Goal: Information Seeking & Learning: Learn about a topic

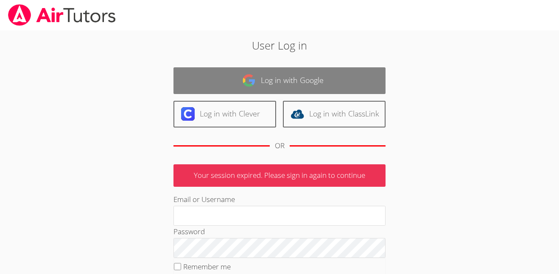
click at [283, 81] on link "Log in with Google" at bounding box center [280, 80] width 212 height 27
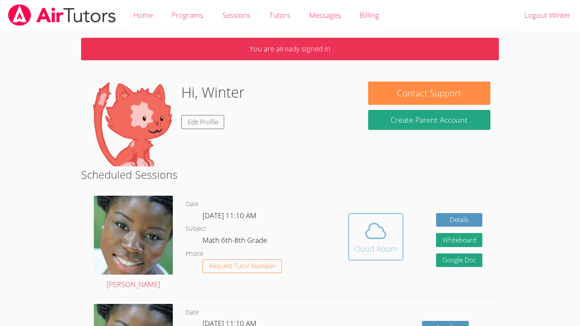
click at [364, 244] on div "Cloud Room" at bounding box center [375, 249] width 43 height 12
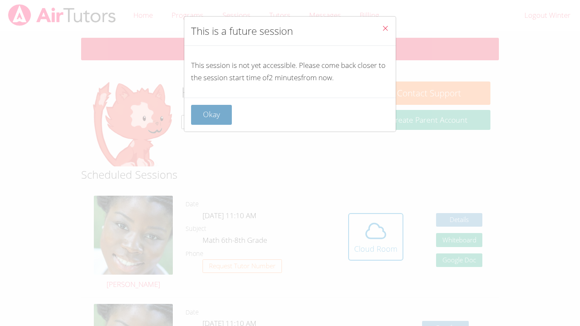
click at [221, 121] on button "Okay" at bounding box center [211, 115] width 41 height 20
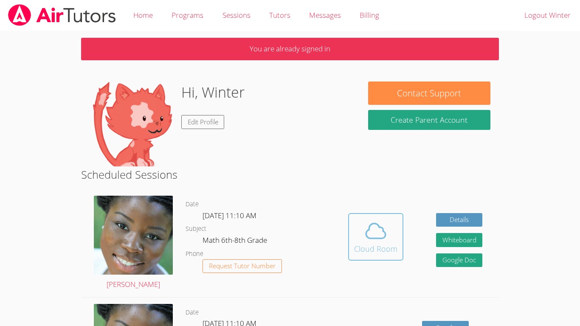
click at [374, 231] on icon at bounding box center [376, 231] width 24 height 24
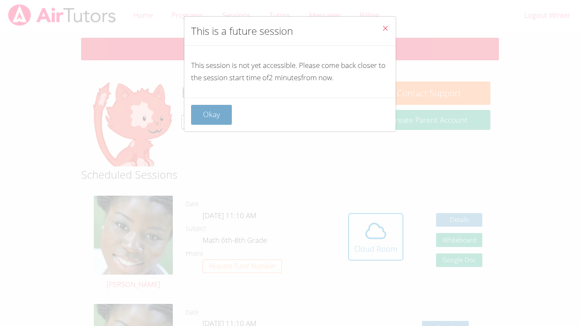
click at [218, 107] on button "Okay" at bounding box center [211, 115] width 41 height 20
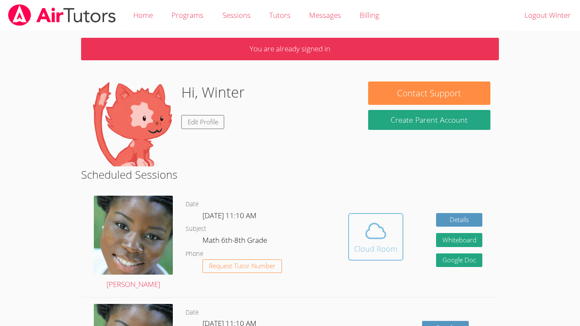
click at [382, 233] on icon at bounding box center [376, 231] width 24 height 24
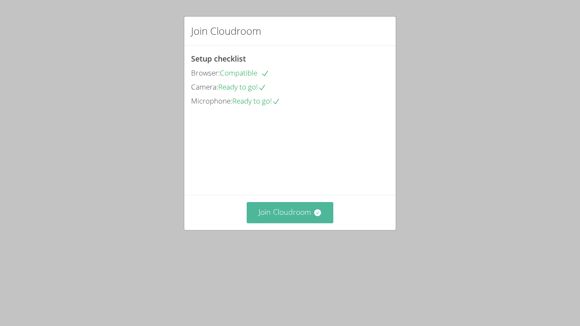
click at [282, 223] on button "Join Cloudroom" at bounding box center [289, 212] width 87 height 21
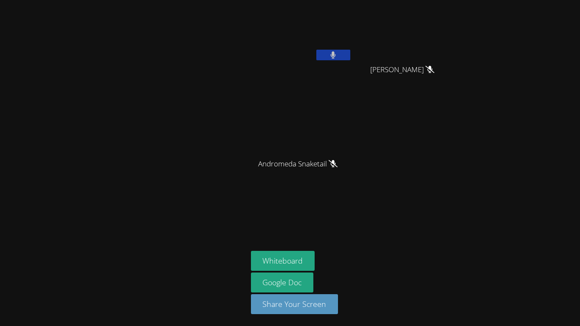
click at [282, 261] on button "Whiteboard" at bounding box center [283, 261] width 64 height 20
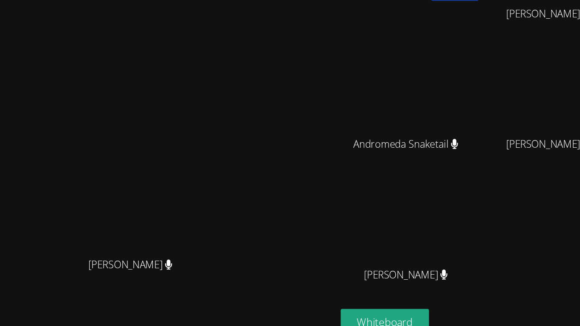
click at [171, 215] on video at bounding box center [144, 161] width 127 height 159
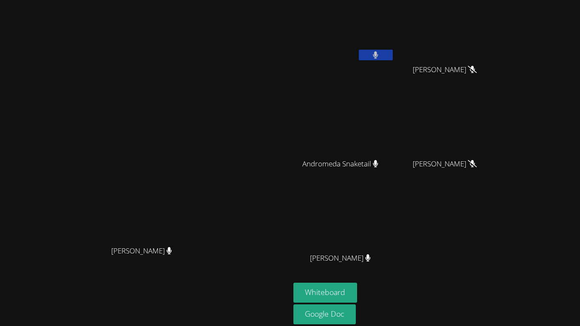
click at [363, 59] on button at bounding box center [375, 55] width 34 height 11
click at [364, 62] on div "Winter [PERSON_NAME]" at bounding box center [343, 33] width 101 height 61
click at [392, 54] on button at bounding box center [375, 55] width 34 height 11
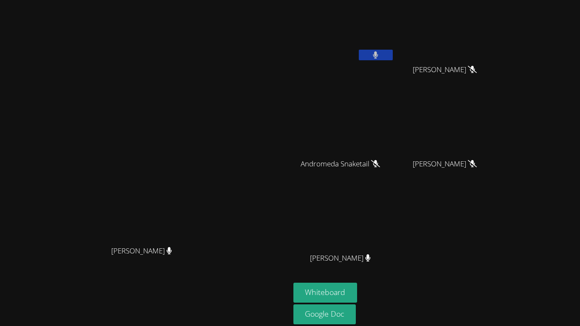
click at [394, 54] on video at bounding box center [343, 31] width 101 height 57
click at [378, 53] on icon at bounding box center [375, 54] width 5 height 7
click at [380, 53] on icon at bounding box center [375, 54] width 9 height 7
click at [378, 55] on icon at bounding box center [375, 54] width 5 height 7
click at [392, 53] on button at bounding box center [375, 55] width 34 height 11
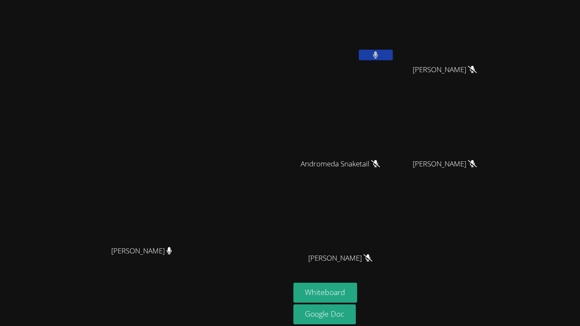
click at [378, 58] on icon at bounding box center [375, 54] width 5 height 7
click at [392, 52] on button at bounding box center [375, 55] width 34 height 11
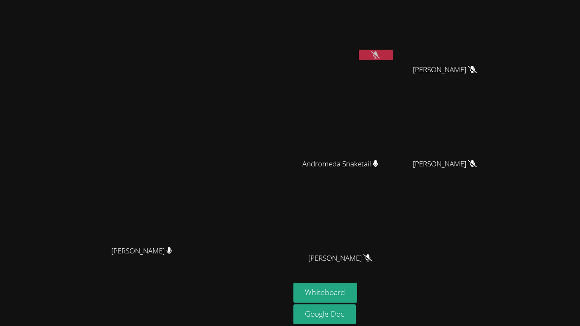
click at [392, 57] on button at bounding box center [375, 55] width 34 height 11
click at [394, 140] on video at bounding box center [343, 126] width 101 height 57
click at [392, 56] on button at bounding box center [375, 55] width 34 height 11
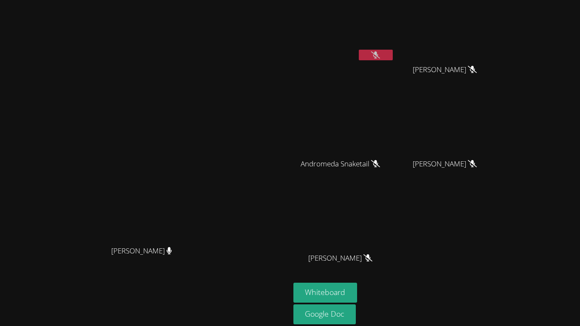
click at [380, 52] on icon at bounding box center [375, 54] width 9 height 7
click at [378, 52] on icon at bounding box center [375, 54] width 5 height 7
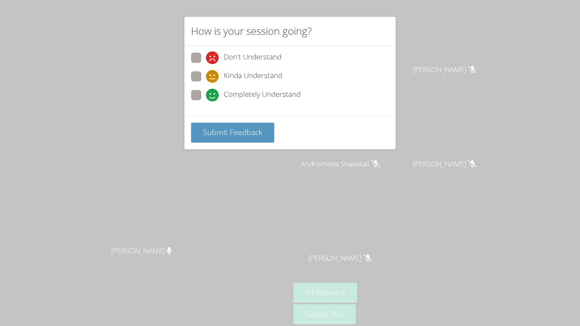
click at [281, 96] on span "Completely Understand" at bounding box center [262, 95] width 77 height 13
click at [213, 96] on input "Completely Understand" at bounding box center [209, 93] width 7 height 7
radio input "true"
click at [259, 115] on div "Don't Understand Kinda Understand Completely Understand" at bounding box center [289, 81] width 211 height 70
click at [261, 126] on button "Submit Feedback" at bounding box center [232, 133] width 83 height 20
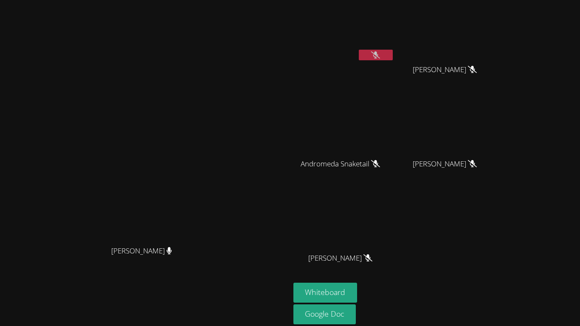
click at [380, 55] on icon at bounding box center [375, 54] width 9 height 7
click at [378, 55] on icon at bounding box center [375, 54] width 5 height 7
